Goal: Information Seeking & Learning: Check status

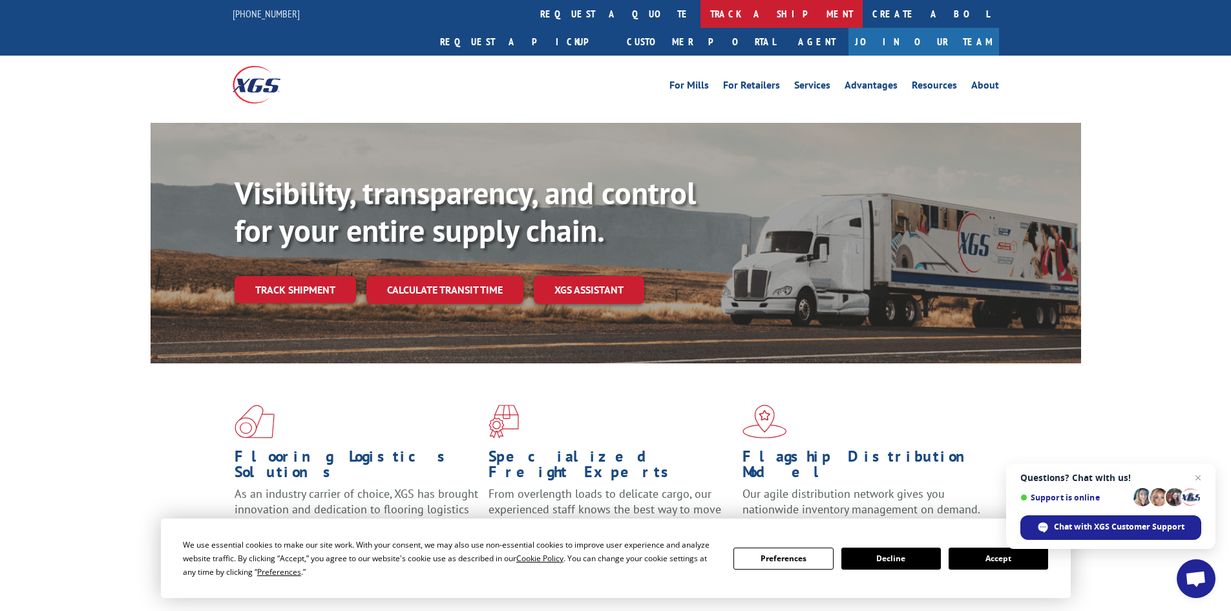
click at [701, 10] on link "track a shipment" at bounding box center [782, 14] width 162 height 28
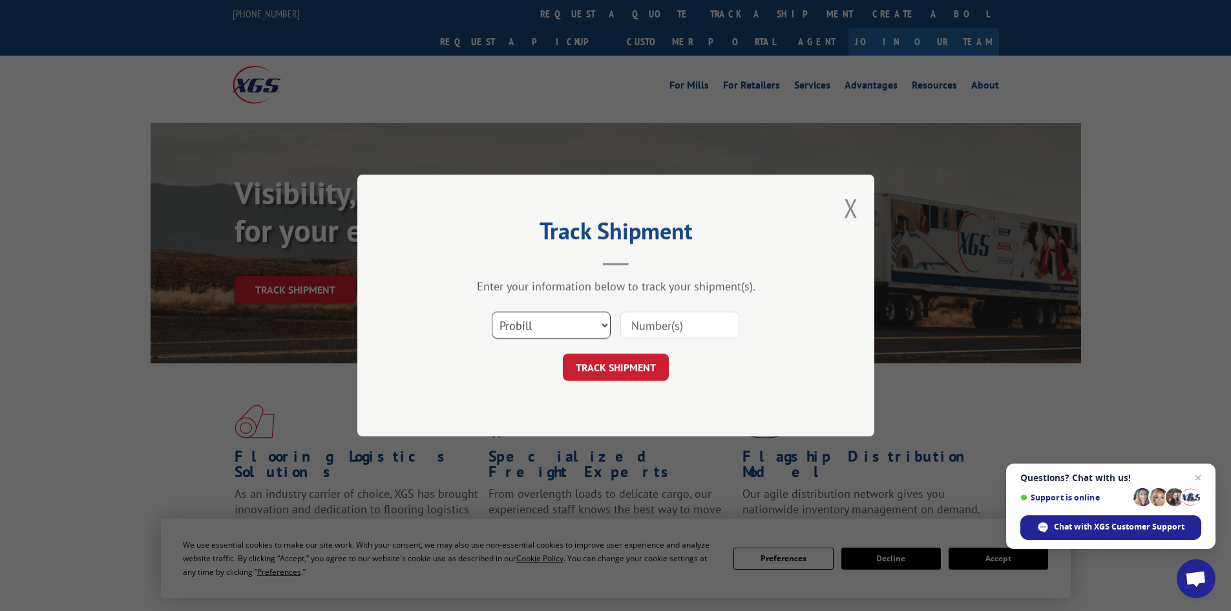
click at [585, 315] on select "Select category... Probill BOL PO" at bounding box center [551, 325] width 119 height 27
select select "bol"
click at [492, 312] on select "Select category... Probill BOL PO" at bounding box center [551, 325] width 119 height 27
click at [628, 334] on input at bounding box center [680, 325] width 119 height 27
paste input "7072124"
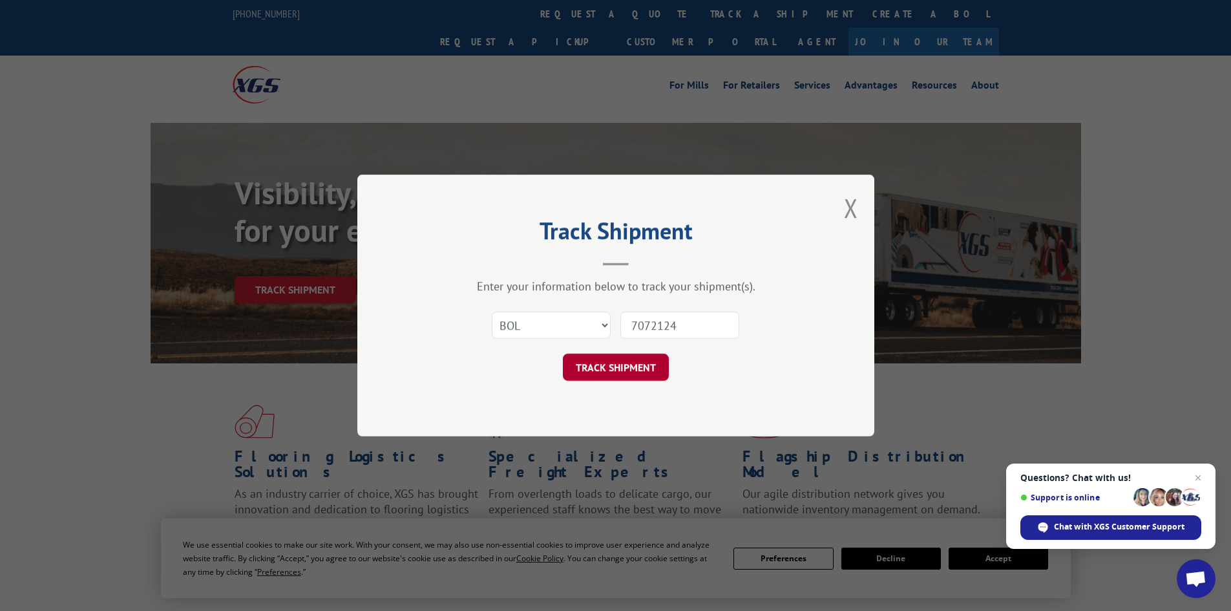
type input "7072124"
click at [615, 370] on button "TRACK SHIPMENT" at bounding box center [616, 367] width 106 height 27
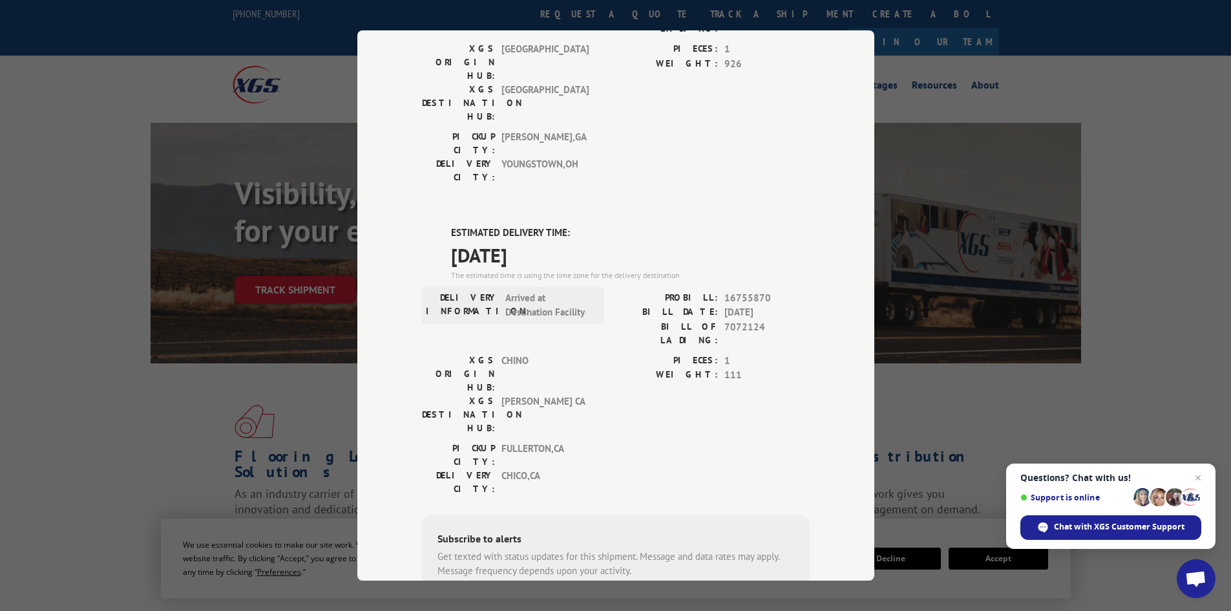
scroll to position [129, 0]
